Goal: Task Accomplishment & Management: Use online tool/utility

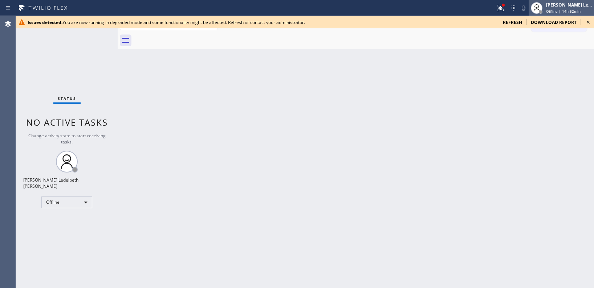
drag, startPoint x: 591, startPoint y: 23, endPoint x: 566, endPoint y: 8, distance: 29.2
click at [445, 22] on icon at bounding box center [588, 22] width 9 height 9
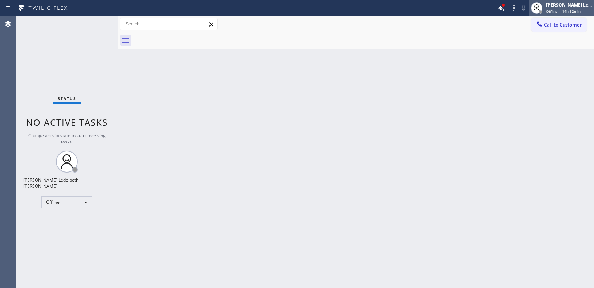
click at [445, 8] on div "[PERSON_NAME] Ledelbeth [PERSON_NAME]" at bounding box center [569, 5] width 46 height 6
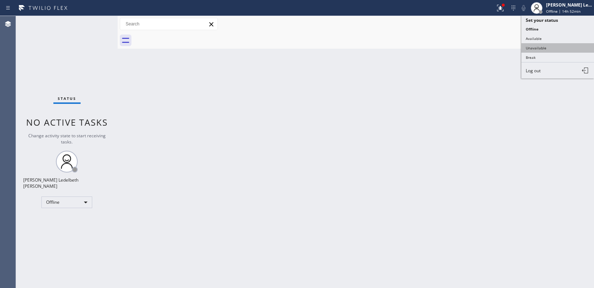
click at [445, 45] on button "Unavailable" at bounding box center [557, 47] width 73 height 9
